Goal: Task Accomplishment & Management: Complete application form

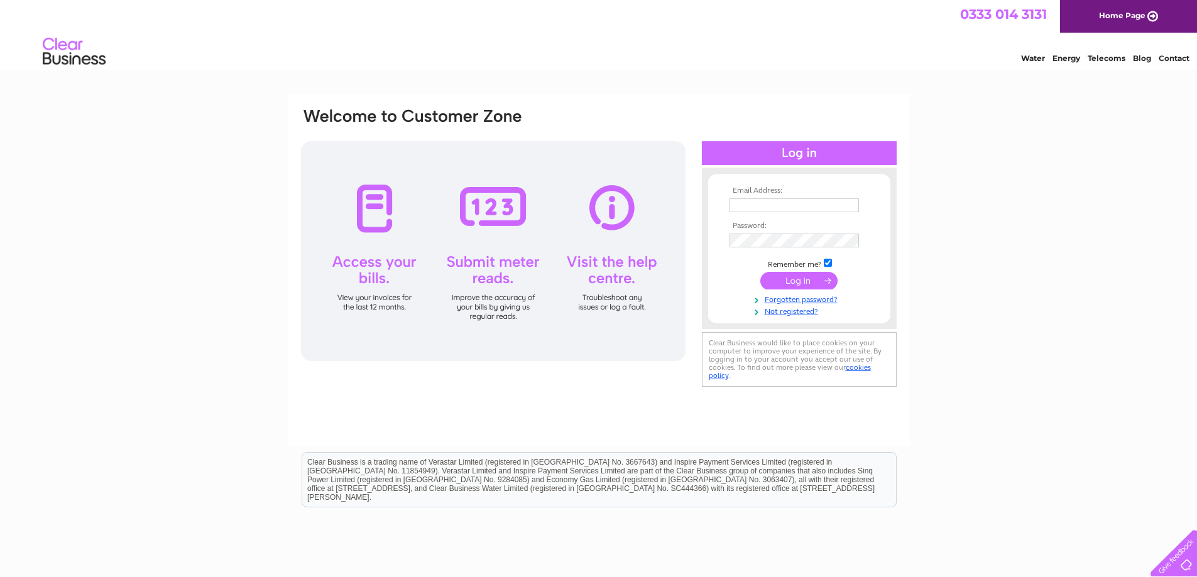
type input "[EMAIL_ADDRESS][DOMAIN_NAME]"
click at [801, 280] on input "submit" at bounding box center [798, 281] width 77 height 18
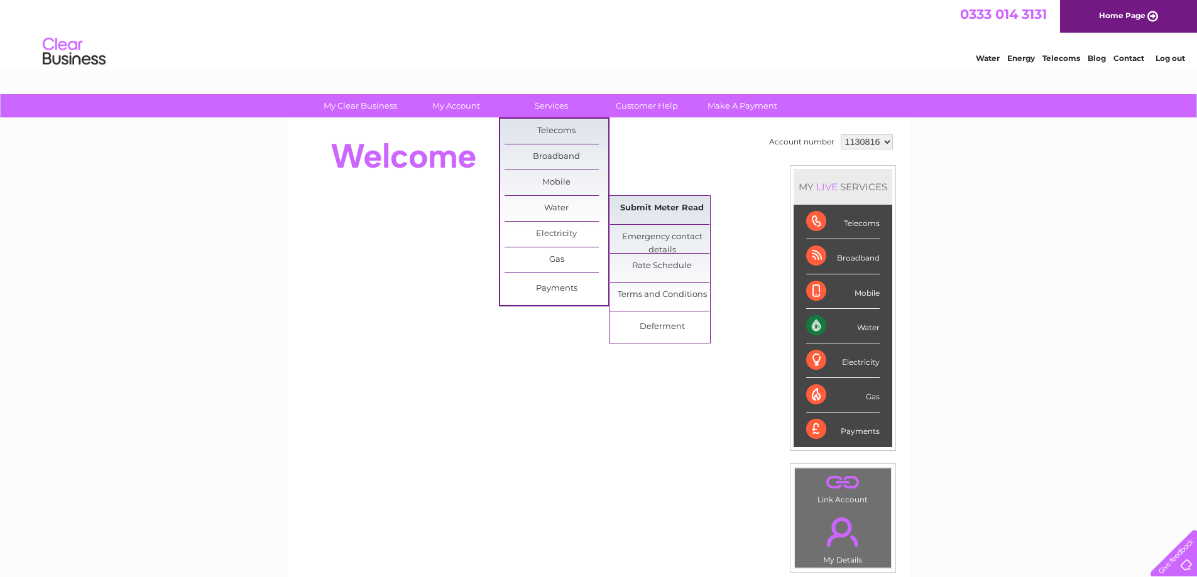
click at [648, 210] on link "Submit Meter Read" at bounding box center [662, 208] width 104 height 25
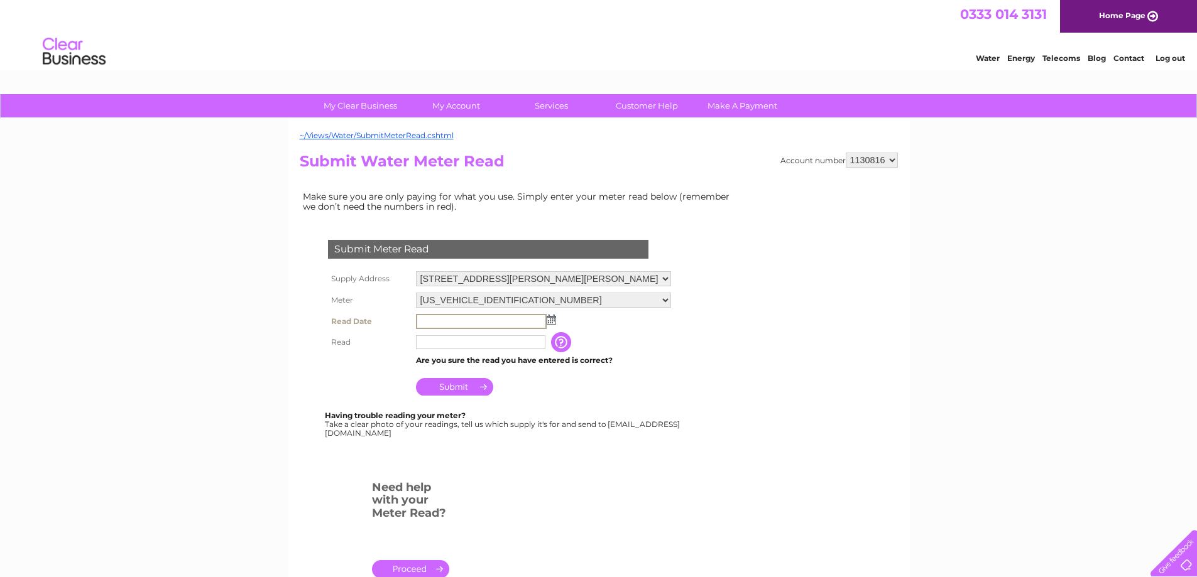
click at [514, 320] on input "text" at bounding box center [481, 321] width 131 height 15
click at [554, 322] on img at bounding box center [549, 319] width 9 height 10
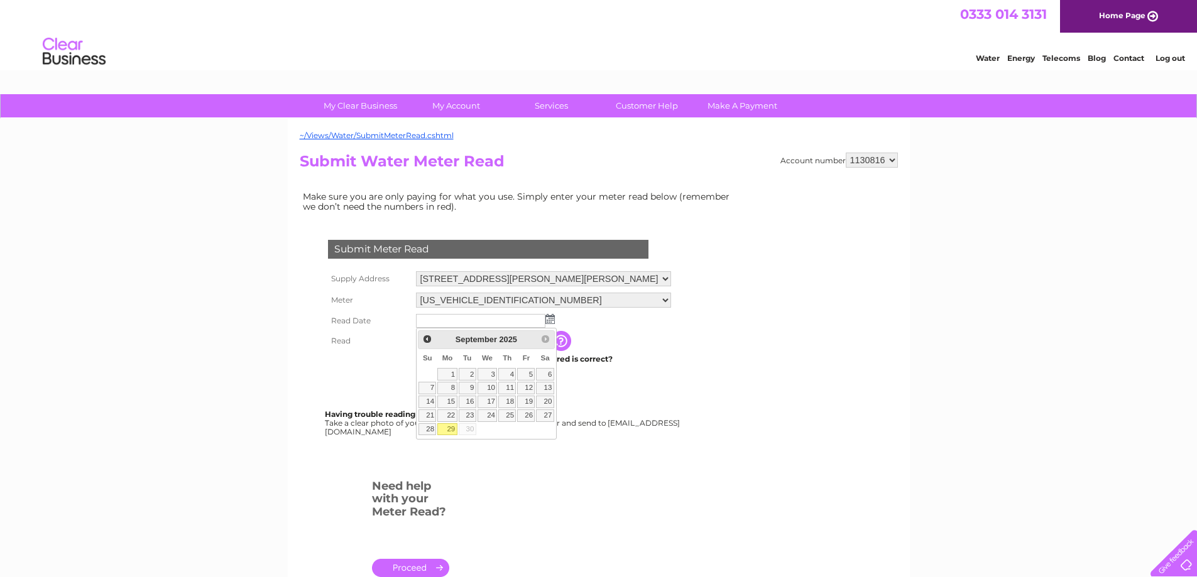
click at [450, 428] on link "29" at bounding box center [446, 429] width 19 height 13
type input "2025/09/29"
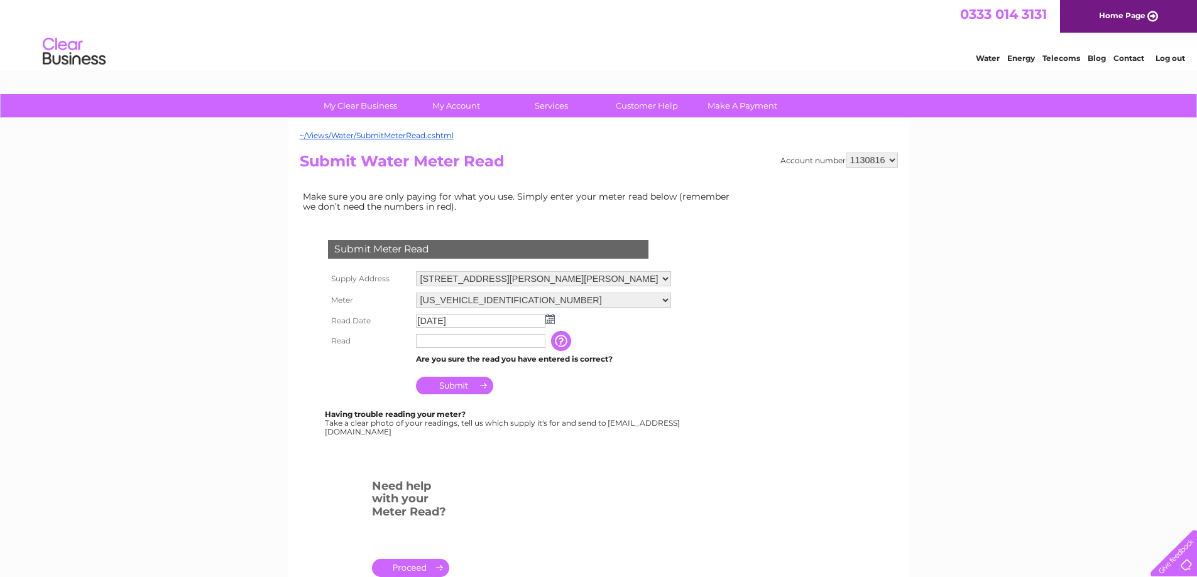
click at [445, 343] on input "text" at bounding box center [480, 341] width 129 height 14
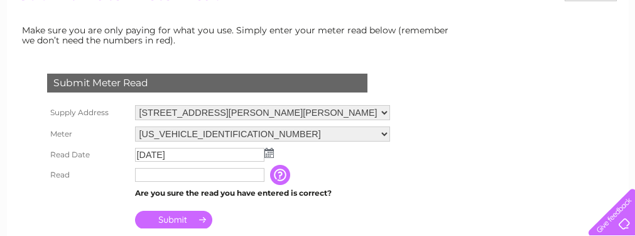
scroll to position [188, 0]
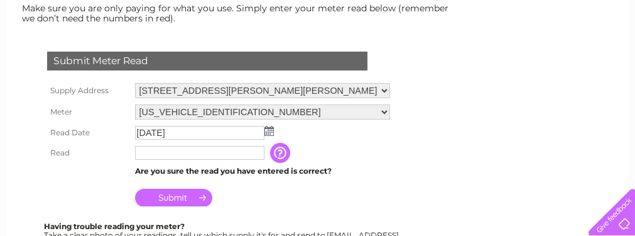
click at [153, 154] on input "text" at bounding box center [199, 153] width 129 height 14
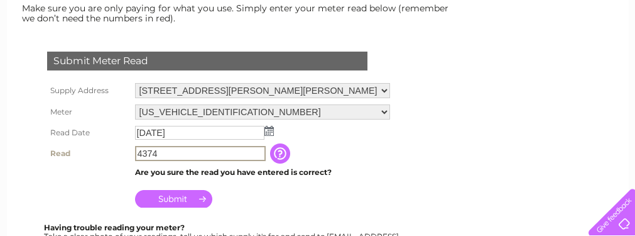
type input "4374"
click at [180, 197] on input "Submit" at bounding box center [173, 199] width 77 height 18
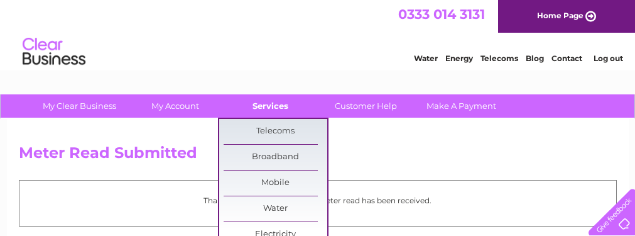
click at [272, 110] on link "Services" at bounding box center [271, 105] width 104 height 23
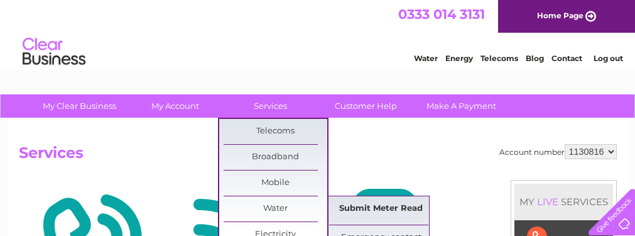
click at [340, 210] on link "Submit Meter Read" at bounding box center [381, 208] width 104 height 25
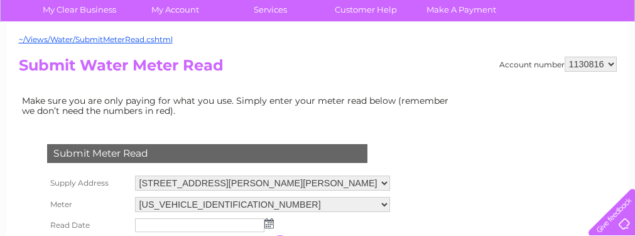
scroll to position [126, 0]
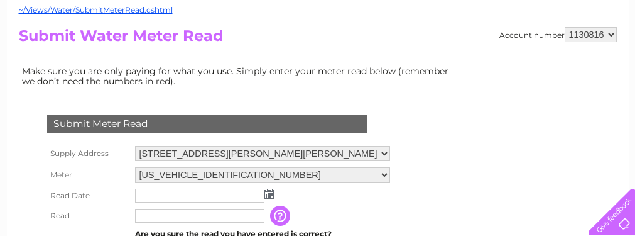
click at [612, 33] on select "1130816 1130830" at bounding box center [591, 34] width 52 height 15
select select "1130830"
click at [565, 27] on select "1130816 1130830" at bounding box center [591, 34] width 52 height 15
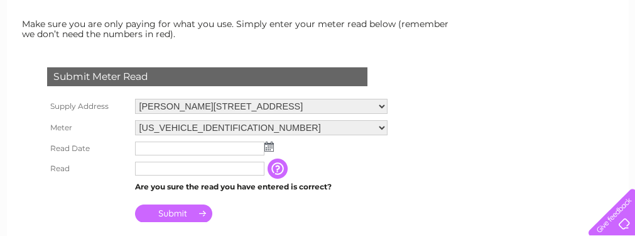
scroll to position [188, 0]
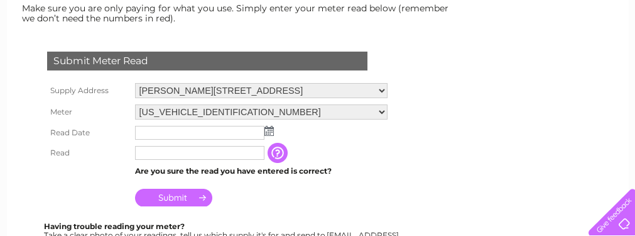
click at [398, 186] on div "Submit Meter Read Supply Address [PERSON_NAME][STREET_ADDRESS][PERSON_NAME] Met…" at bounding box center [210, 143] width 382 height 209
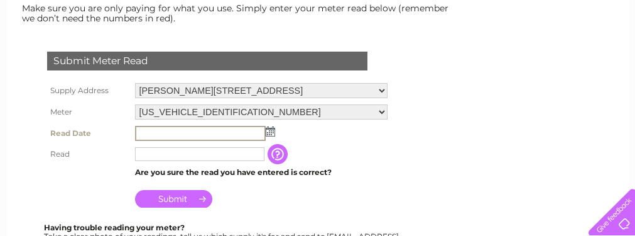
click at [167, 131] on input "text" at bounding box center [200, 133] width 131 height 15
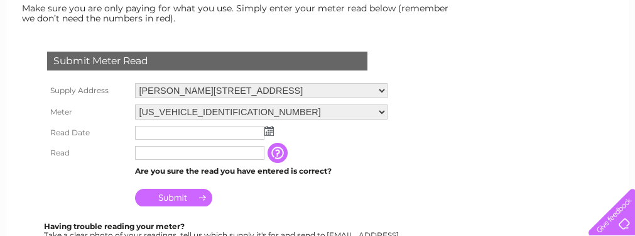
click at [270, 134] on img at bounding box center [268, 131] width 9 height 10
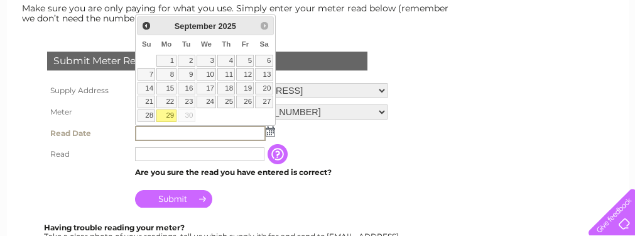
click at [167, 114] on link "29" at bounding box center [165, 115] width 19 height 13
type input "2025/09/29"
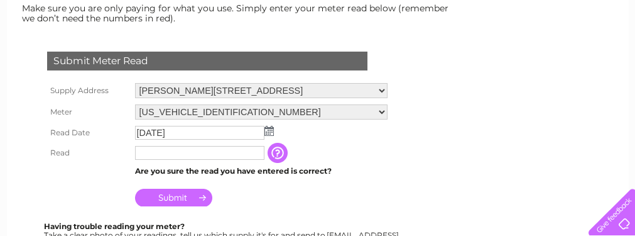
click at [168, 150] on input "text" at bounding box center [199, 153] width 129 height 14
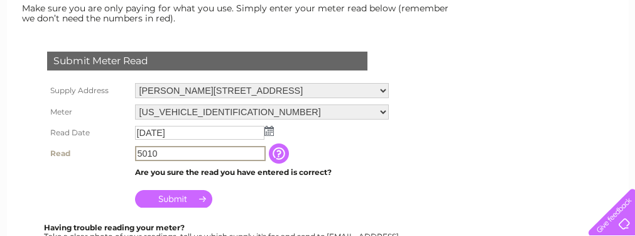
type input "5010"
click at [159, 197] on input "Submit" at bounding box center [173, 199] width 77 height 18
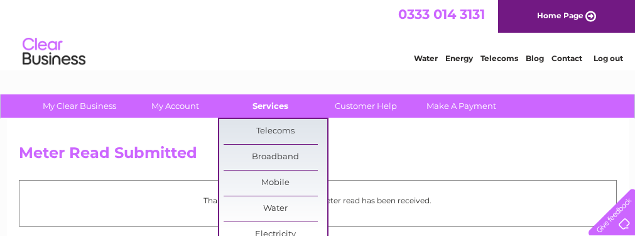
click at [277, 107] on link "Services" at bounding box center [271, 105] width 104 height 23
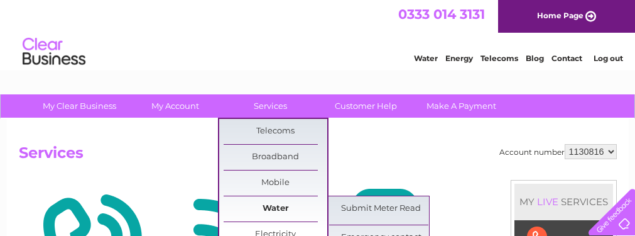
click at [271, 206] on link "Water" at bounding box center [276, 208] width 104 height 25
click at [345, 215] on link "Submit Meter Read" at bounding box center [381, 208] width 104 height 25
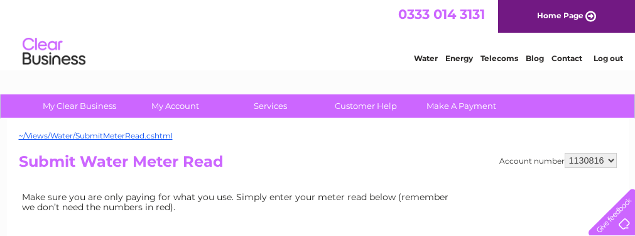
click at [613, 160] on select "1130816 1130830" at bounding box center [591, 160] width 52 height 15
select select "1130830"
click at [565, 153] on select "1130816 1130830" at bounding box center [591, 160] width 52 height 15
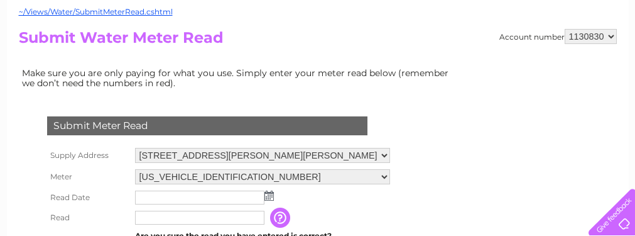
scroll to position [126, 0]
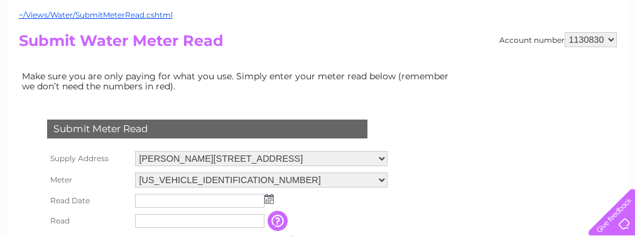
scroll to position [126, 0]
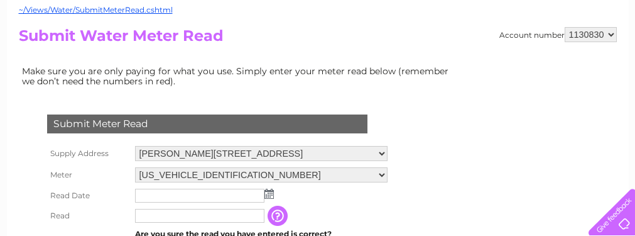
click at [380, 152] on select "Wester Kinloch Farm, Blairgowrie, PH10 6SG Wester Kinloch Farm, Blairgowrie, PH…" at bounding box center [261, 153] width 253 height 15
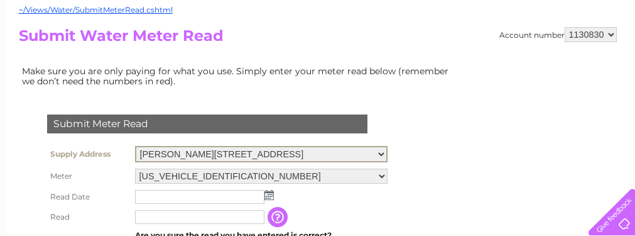
select select "550743"
click at [135, 146] on select "Wester Kinloch Farm, Blairgowrie, PH10 6SG Wester Kinloch Farm, Blairgowrie, PH…" at bounding box center [261, 154] width 253 height 16
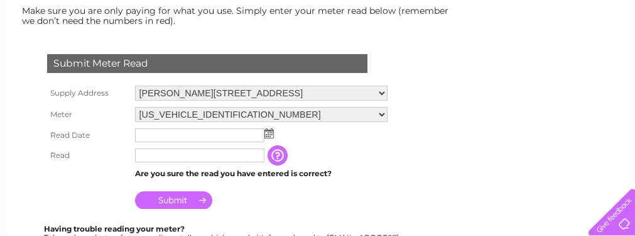
scroll to position [188, 0]
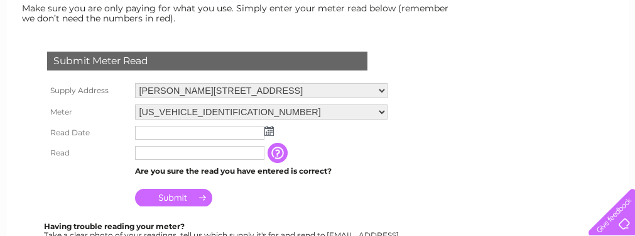
click at [381, 183] on td "Submit" at bounding box center [261, 194] width 259 height 30
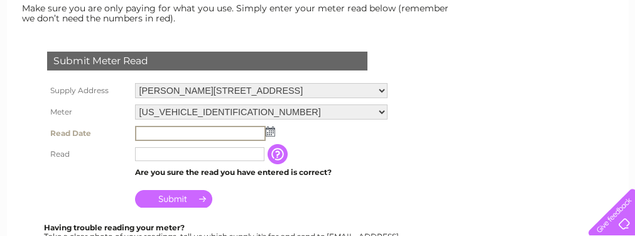
click at [192, 133] on input "text" at bounding box center [200, 133] width 131 height 15
click at [267, 132] on img at bounding box center [270, 131] width 9 height 10
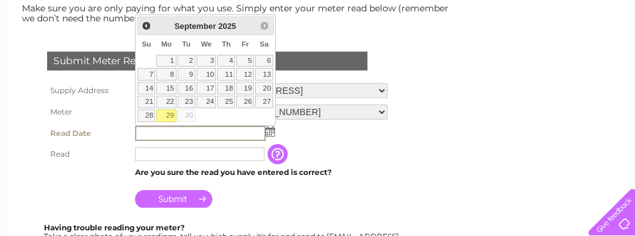
click at [171, 114] on link "29" at bounding box center [165, 115] width 19 height 13
type input "2025/09/29"
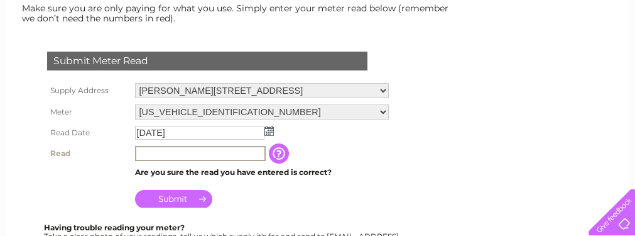
click at [164, 152] on input "text" at bounding box center [200, 153] width 131 height 15
type input "4301"
click at [182, 198] on input "Submit" at bounding box center [173, 199] width 77 height 18
